Goal: Find specific page/section: Find specific page/section

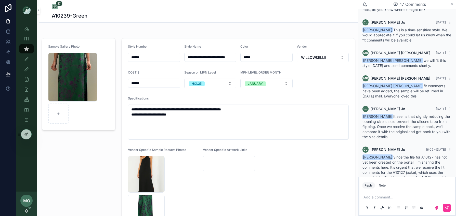
scroll to position [1, 0]
drag, startPoint x: 423, startPoint y: 147, endPoint x: 411, endPoint y: 147, distance: 11.8
click at [411, 155] on span "[PERSON_NAME] Since the file for A10127 has not yet been created on the portal,…" at bounding box center [407, 170] width 89 height 30
copy span "A10127"
click at [451, 5] on icon "scrollable content" at bounding box center [452, 4] width 4 height 4
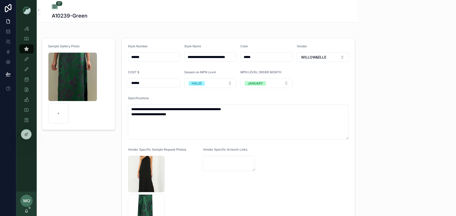
scroll to position [248, 0]
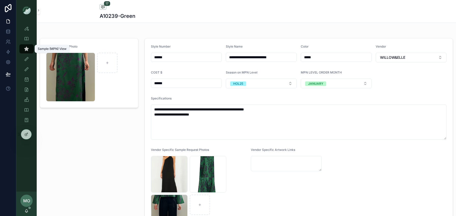
click at [30, 51] on div "Sample (MPN) View" at bounding box center [26, 49] width 8 height 8
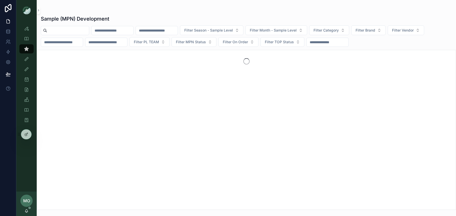
click at [63, 33] on input "scrollable content" at bounding box center [68, 30] width 42 height 7
paste input "******"
type input "******"
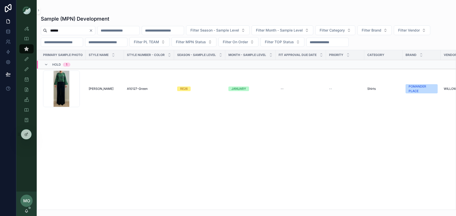
click at [92, 86] on td "[PERSON_NAME] [PERSON_NAME]" at bounding box center [105, 89] width 38 height 41
click at [98, 91] on span "[PERSON_NAME]" at bounding box center [101, 89] width 25 height 4
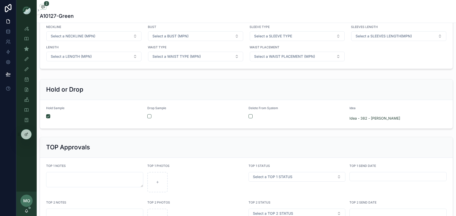
scroll to position [934, 0]
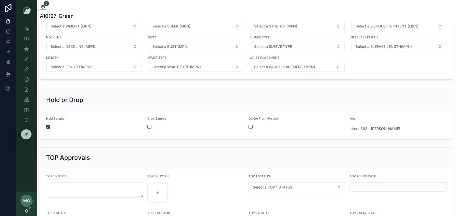
click at [50, 128] on div "scrollable content" at bounding box center [94, 127] width 97 height 4
click at [49, 128] on button "scrollable content" at bounding box center [48, 127] width 4 height 4
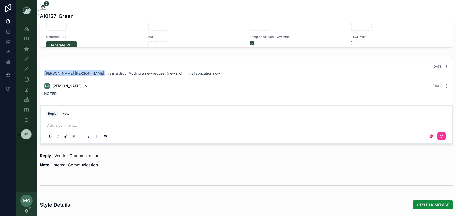
scroll to position [433, 0]
click at [56, 124] on p "scrollable content" at bounding box center [247, 125] width 401 height 5
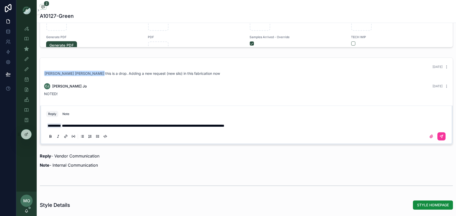
drag, startPoint x: 287, startPoint y: 124, endPoint x: 300, endPoint y: 136, distance: 16.8
click at [287, 124] on p "**********" at bounding box center [247, 125] width 401 height 5
click at [443, 138] on button "scrollable content" at bounding box center [441, 137] width 8 height 8
